Goal: Navigation & Orientation: Find specific page/section

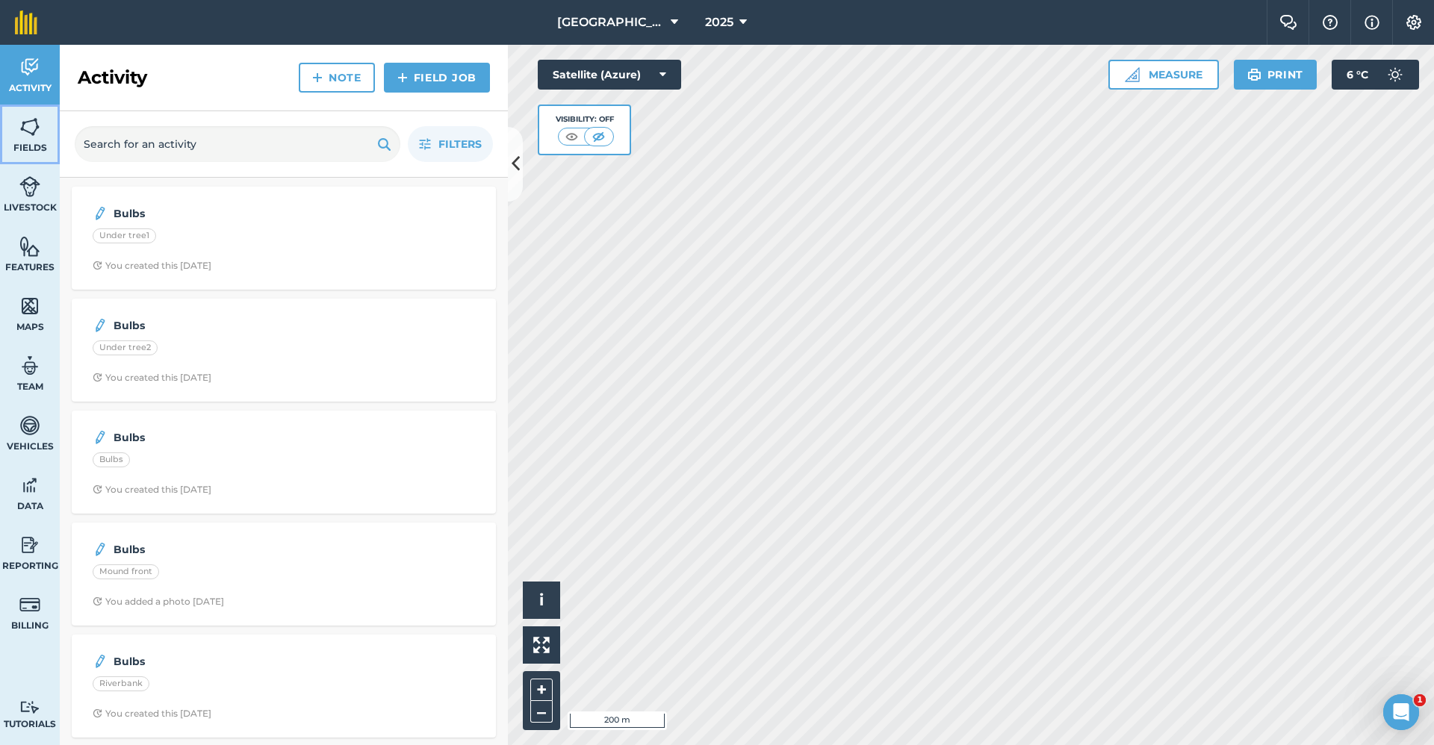
click at [37, 129] on img at bounding box center [29, 127] width 21 height 22
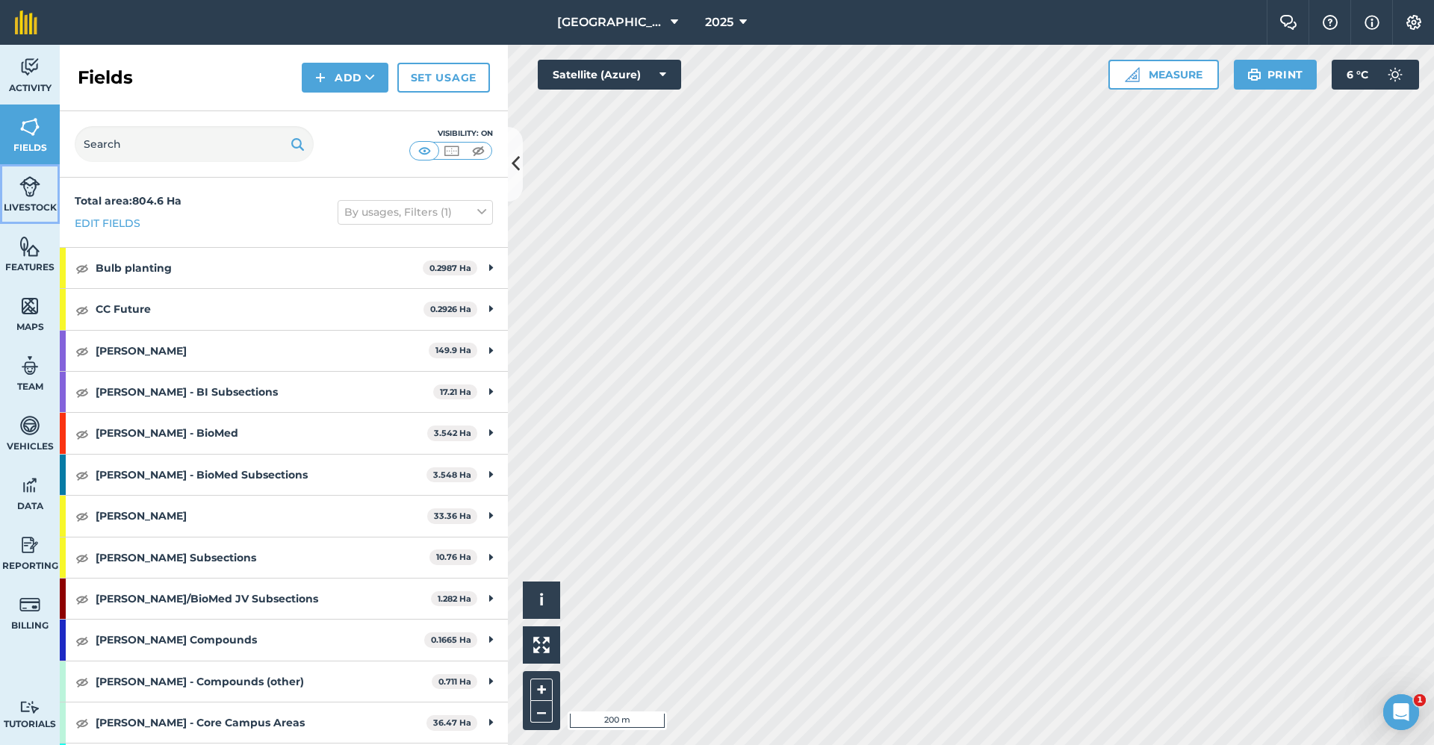
click at [34, 179] on img at bounding box center [29, 187] width 21 height 22
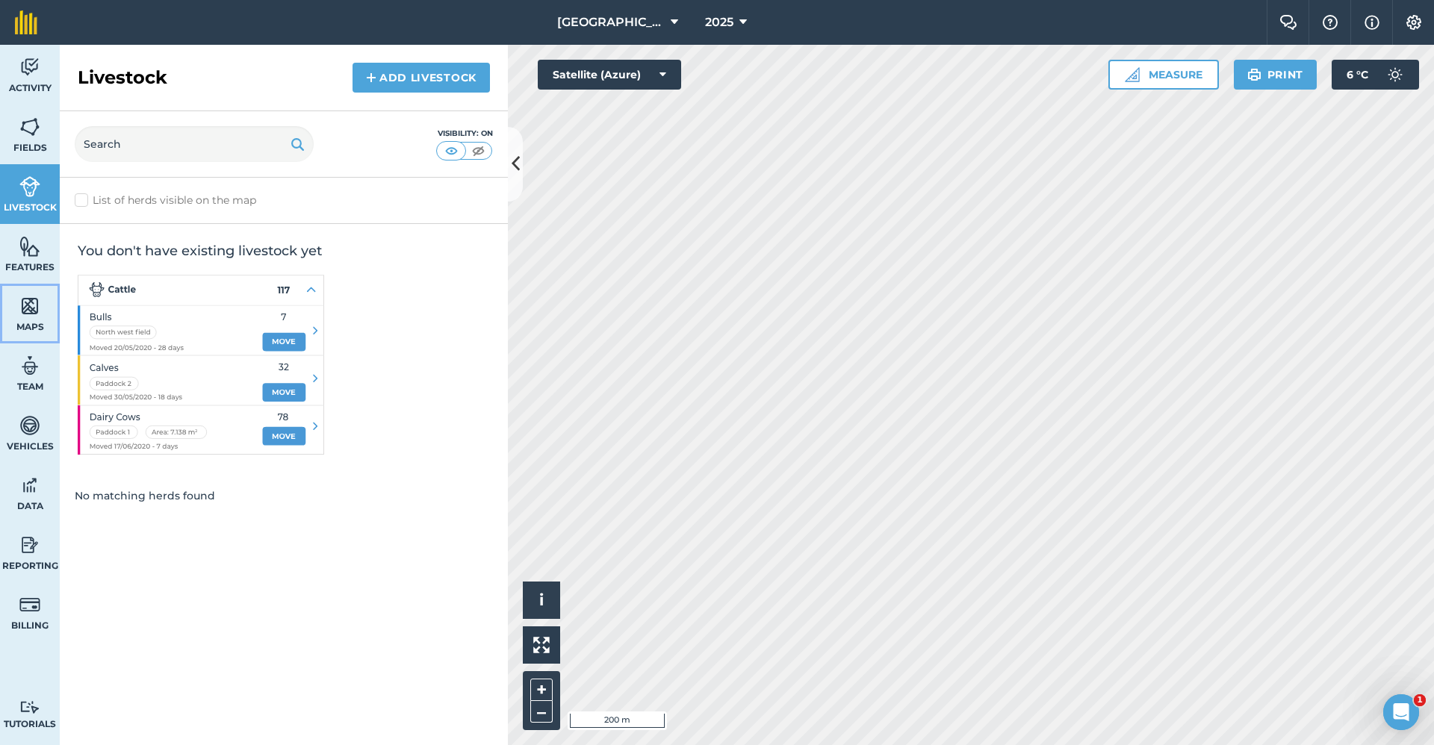
click at [34, 285] on link "Maps" at bounding box center [30, 314] width 60 height 60
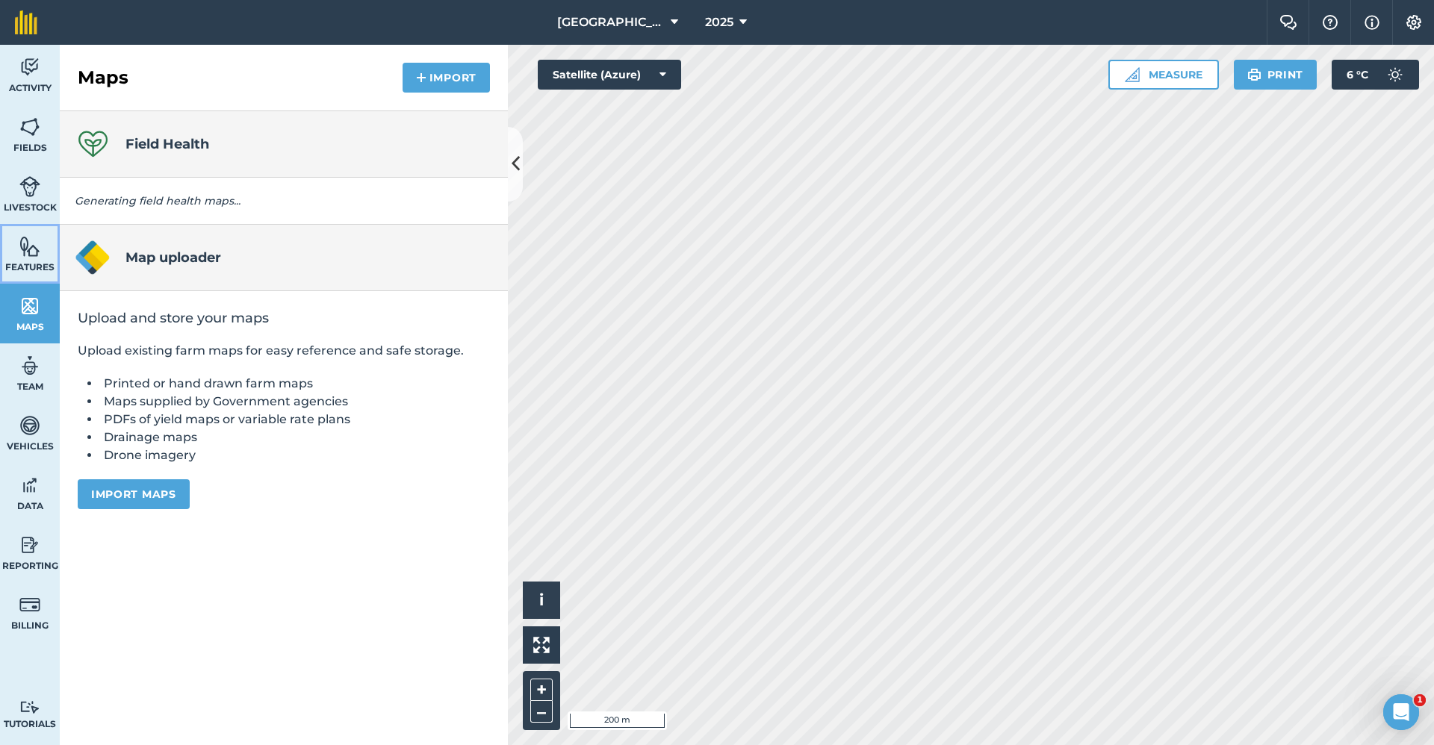
click at [32, 254] on img at bounding box center [29, 246] width 21 height 22
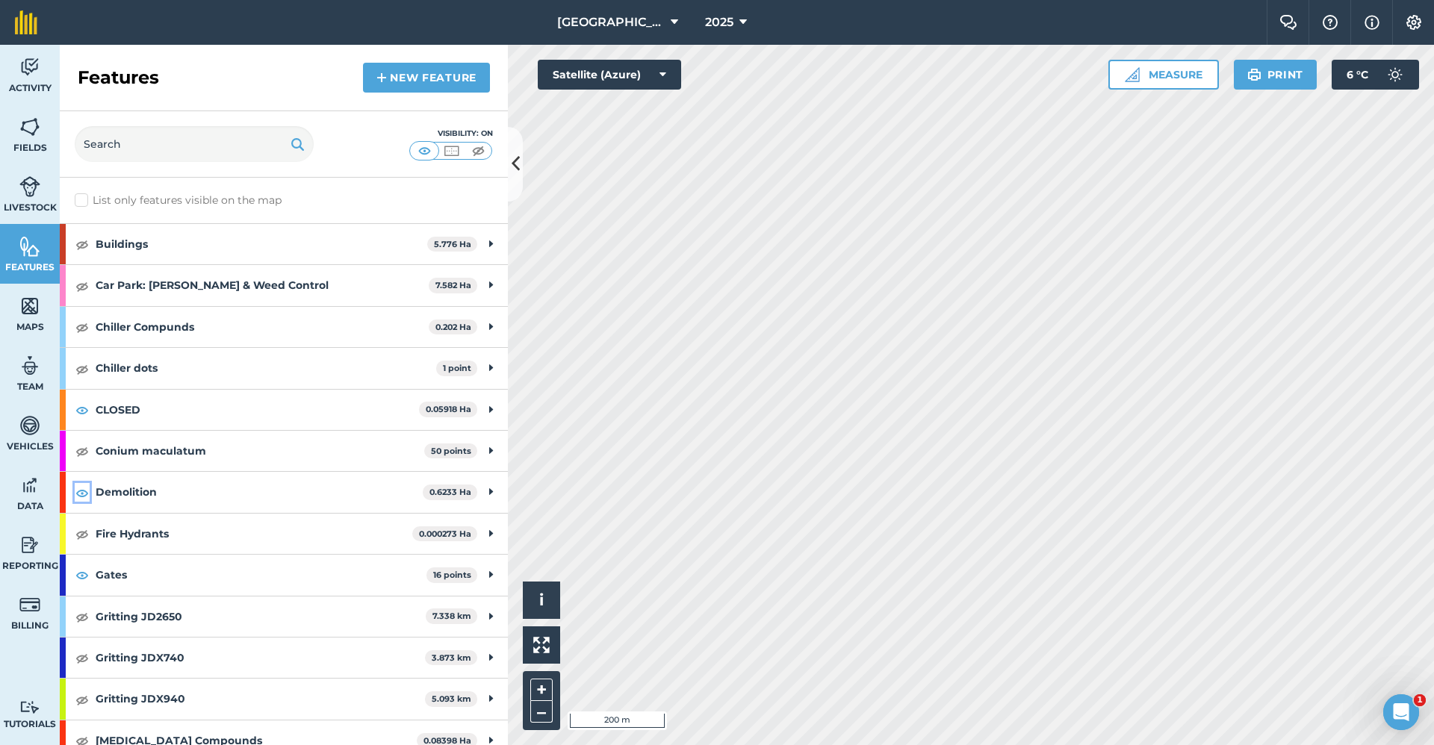
click at [82, 490] on img at bounding box center [81, 493] width 13 height 18
click at [85, 410] on img at bounding box center [81, 410] width 13 height 18
click at [86, 579] on img at bounding box center [81, 575] width 13 height 18
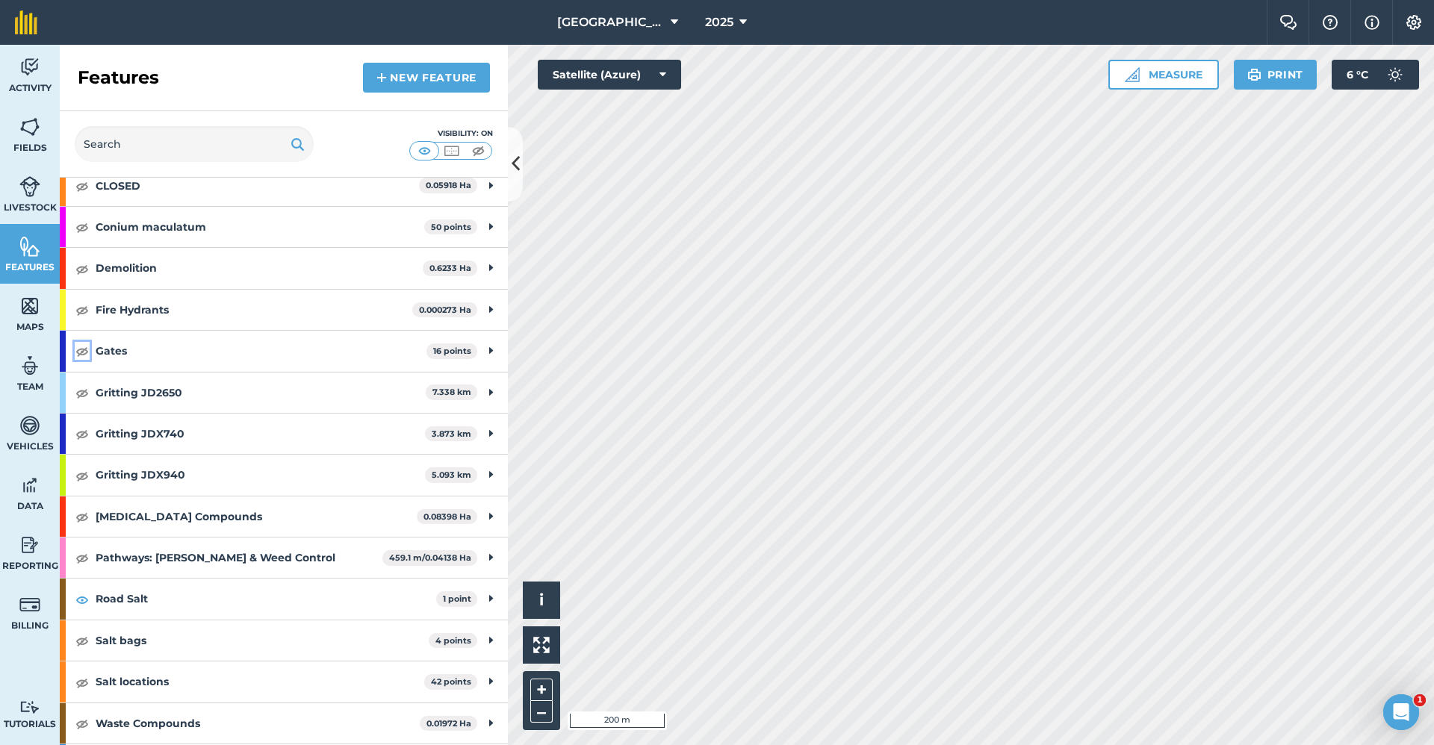
scroll to position [264, 0]
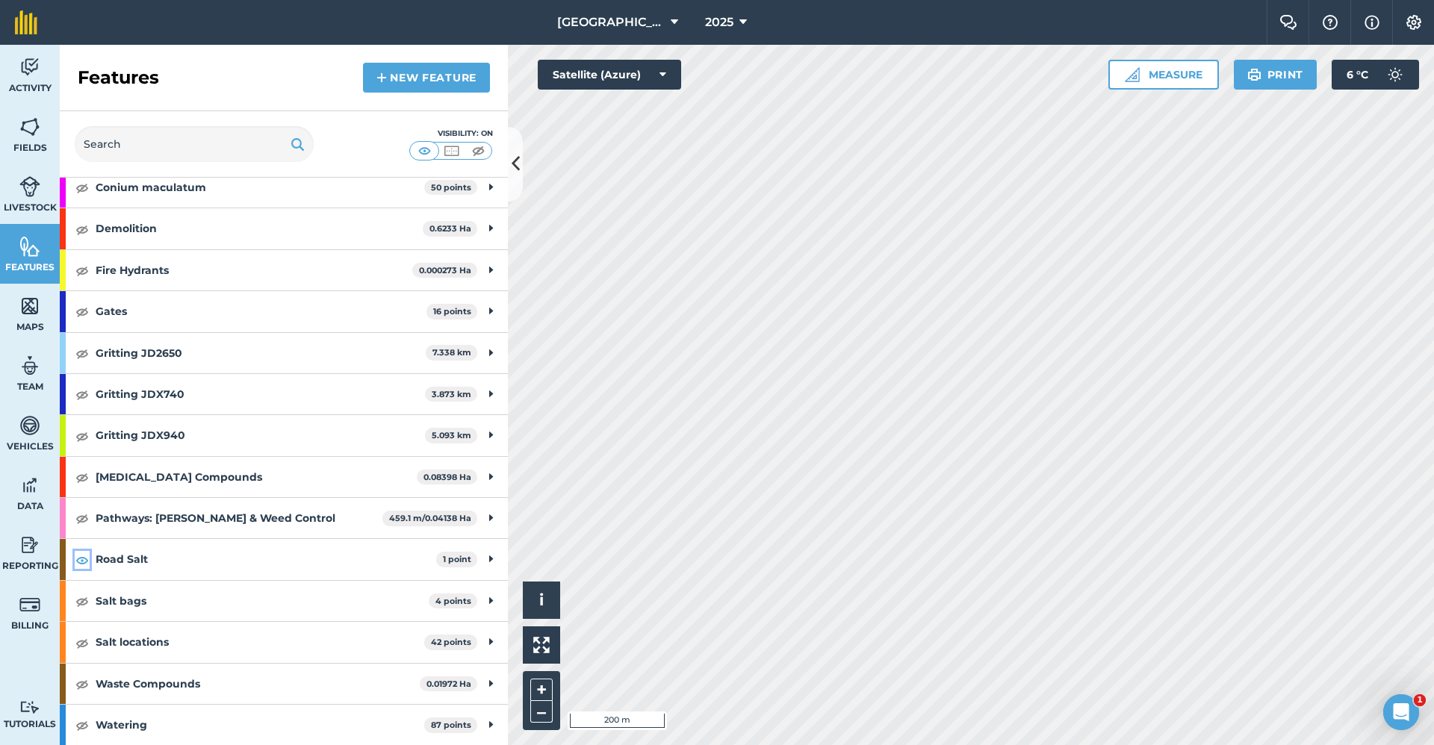
click at [82, 560] on img at bounding box center [81, 560] width 13 height 18
click at [28, 143] on span "Fields" at bounding box center [30, 148] width 60 height 12
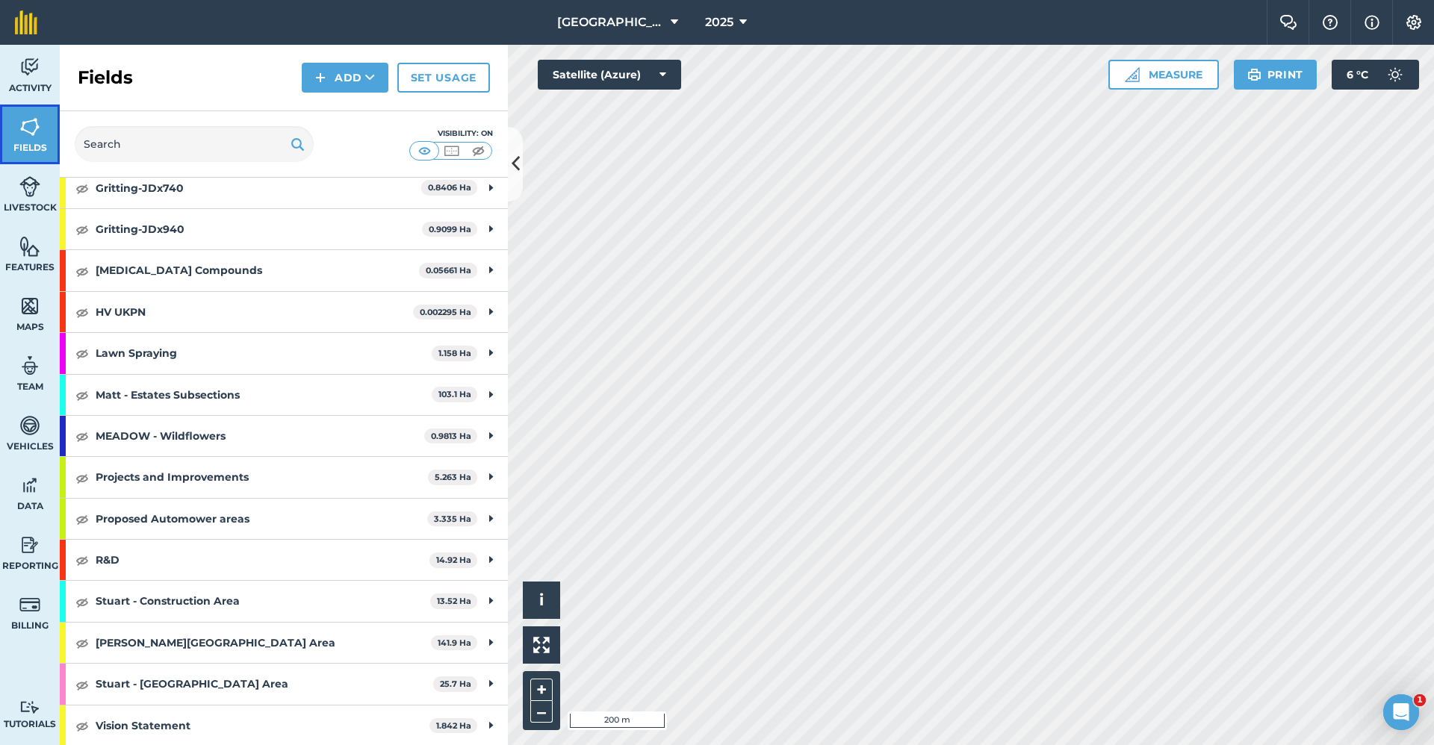
scroll to position [965, 0]
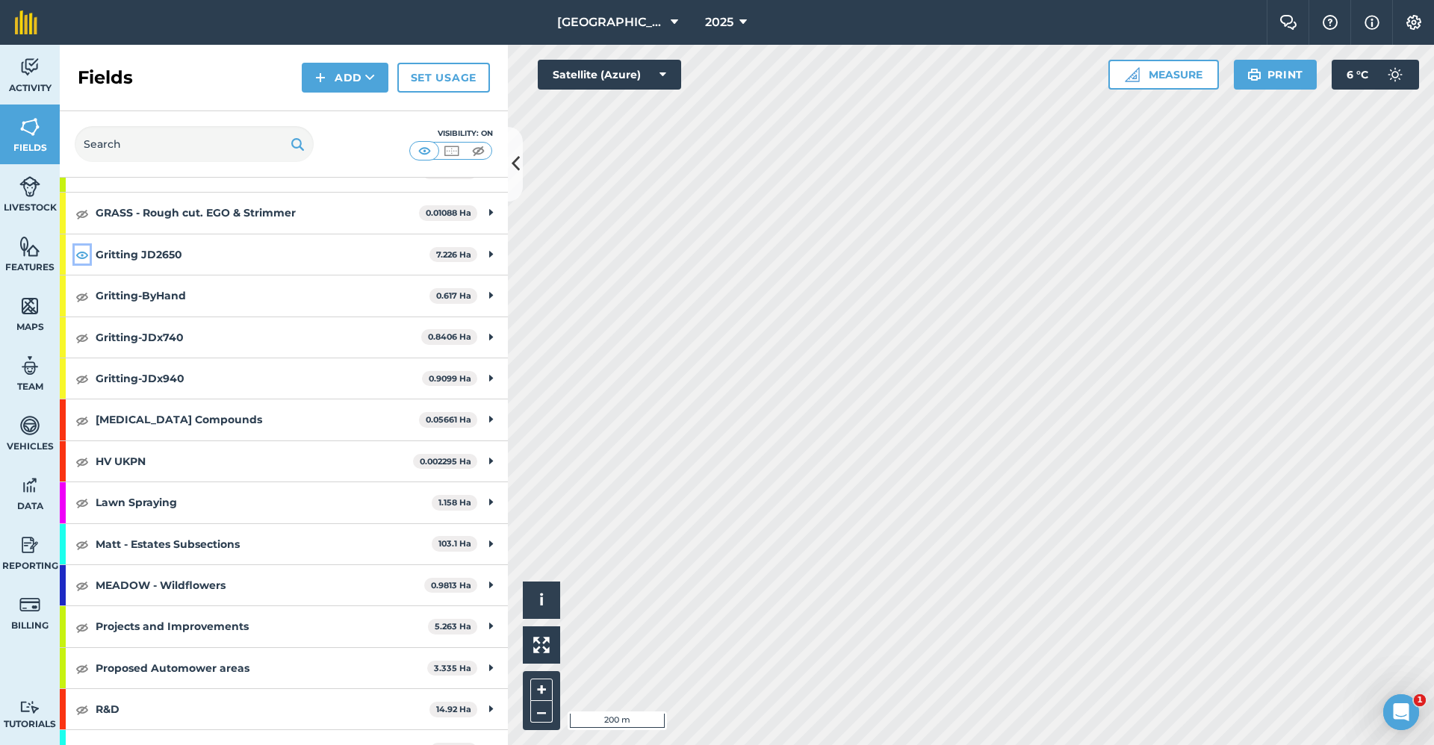
click at [85, 252] on img at bounding box center [81, 255] width 13 height 18
